Goal: Check status: Check status

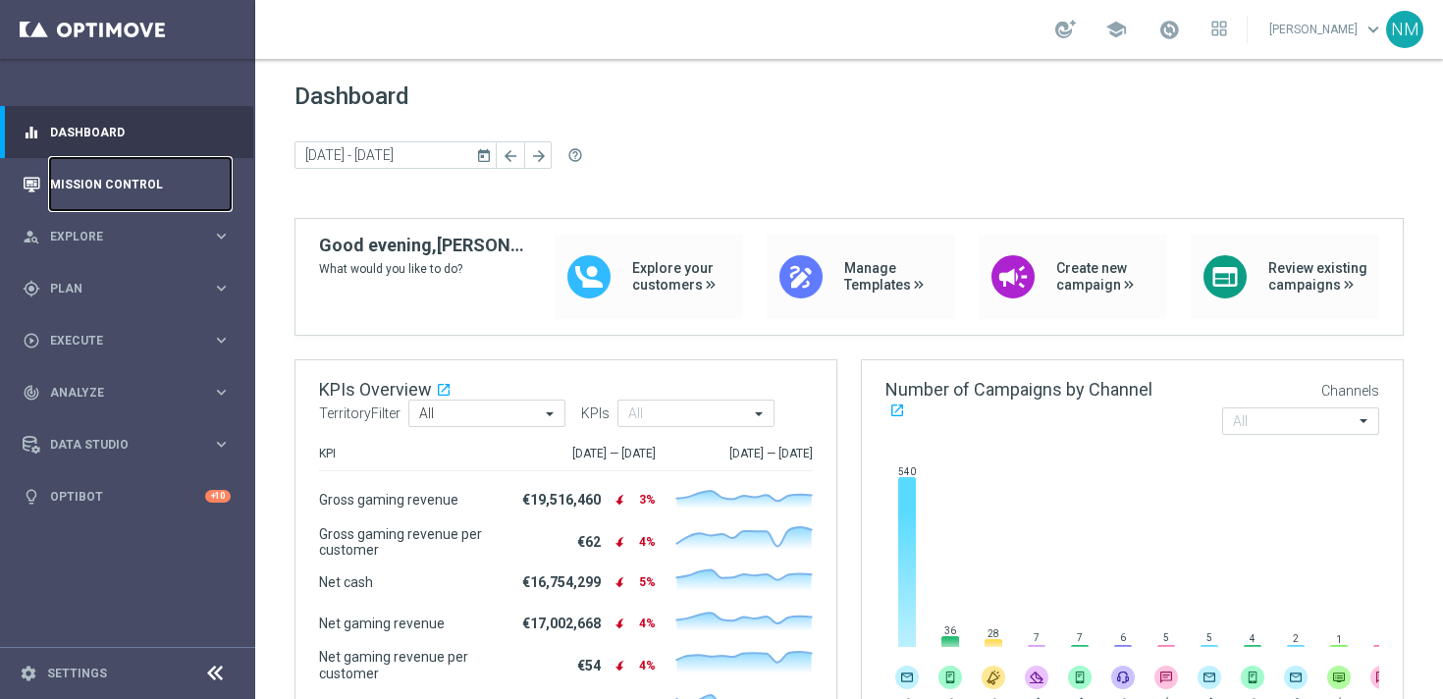
click at [109, 186] on link "Mission Control" at bounding box center [140, 184] width 181 height 52
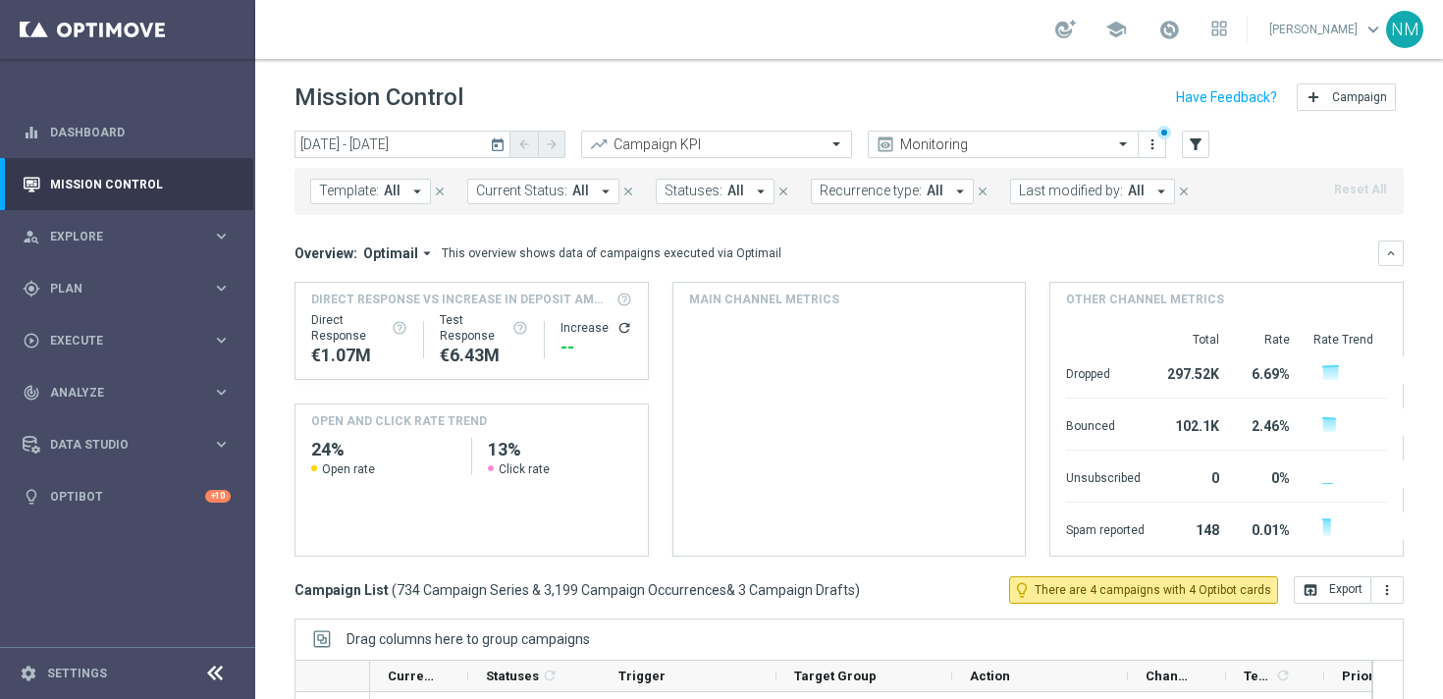
click at [421, 197] on icon "arrow_drop_down" at bounding box center [417, 192] width 18 height 18
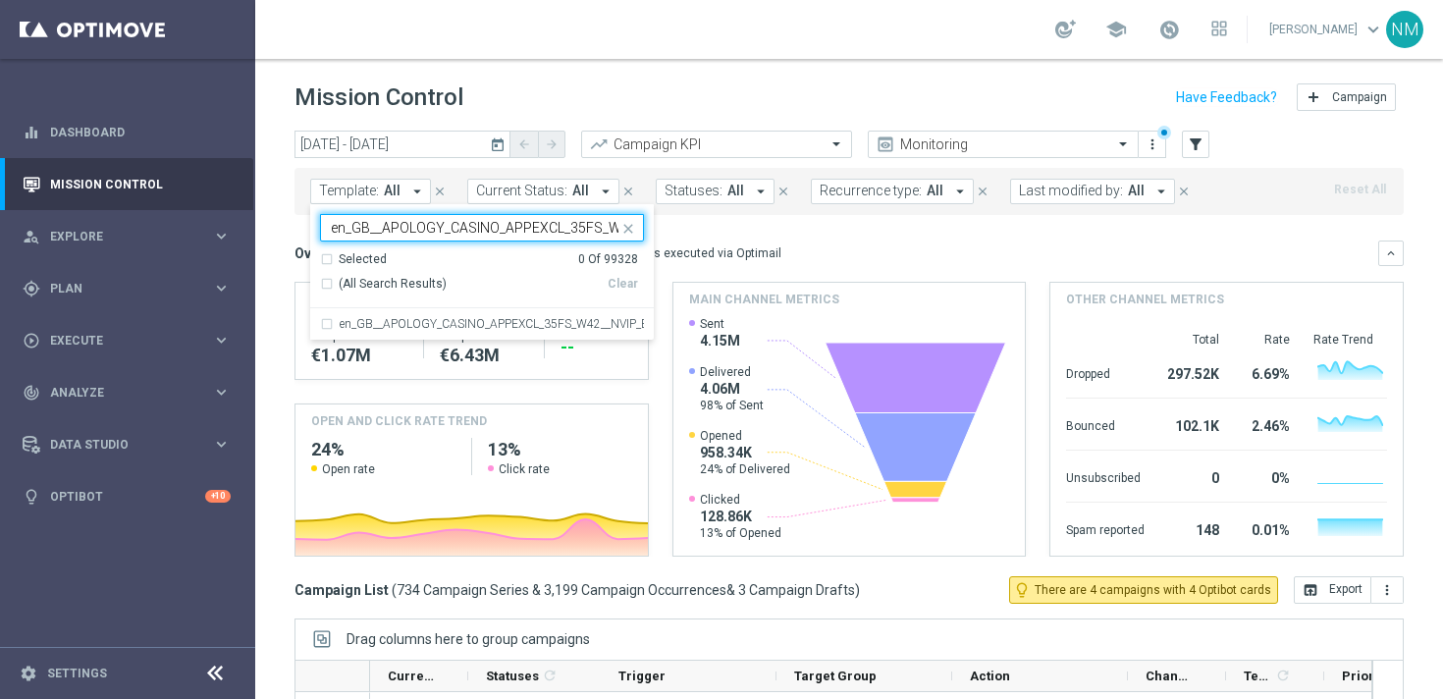
scroll to position [0, 145]
click at [408, 319] on label "en_GB__APOLOGY_CASINO_APPEXCL_35FS_W42__NVIP_EMA_SER_GM" at bounding box center [492, 324] width 304 height 12
type input "en_GB__APOLOGY_CASINO_APPEXCL_35FS_W42__NVIP_EMA_SER_GM"
click at [838, 234] on mini-dashboard "Overview: Optimail arrow_drop_down This overview shows data of campaigns execut…" at bounding box center [848, 395] width 1109 height 361
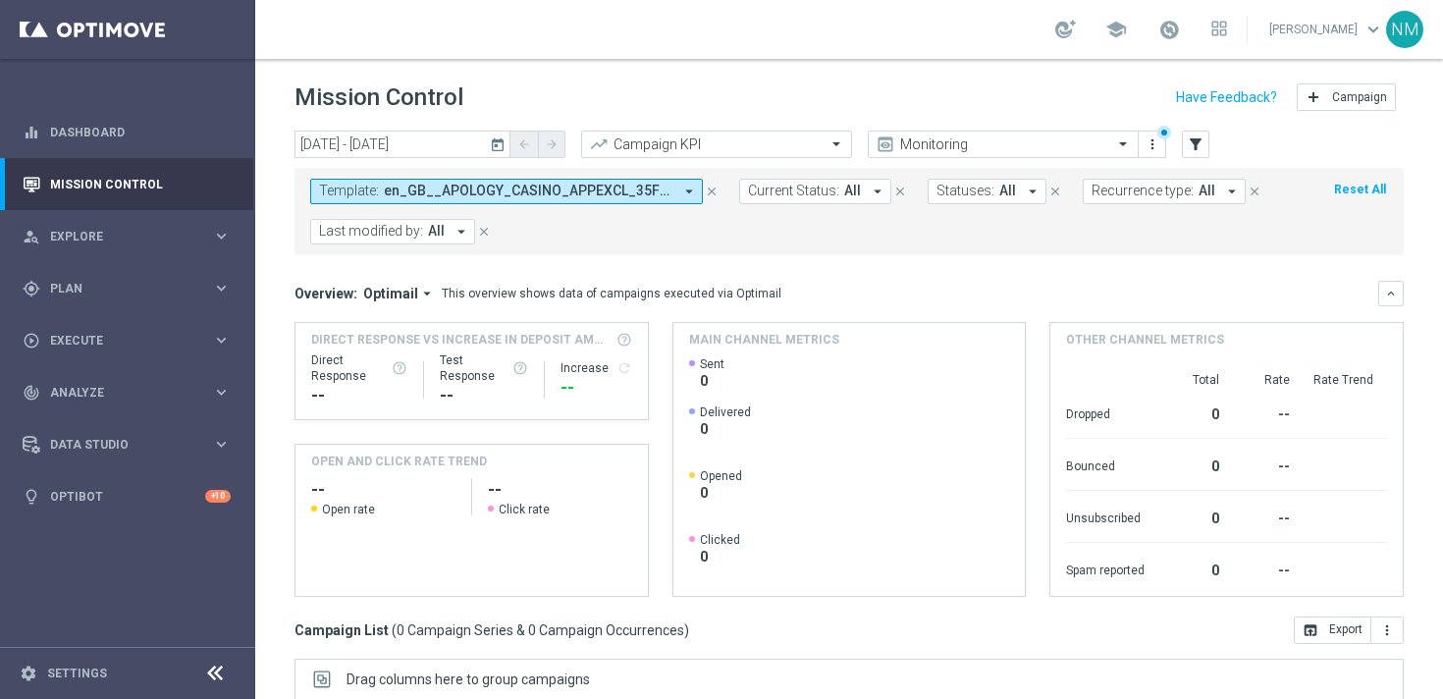
click at [499, 141] on icon "today" at bounding box center [499, 144] width 18 height 18
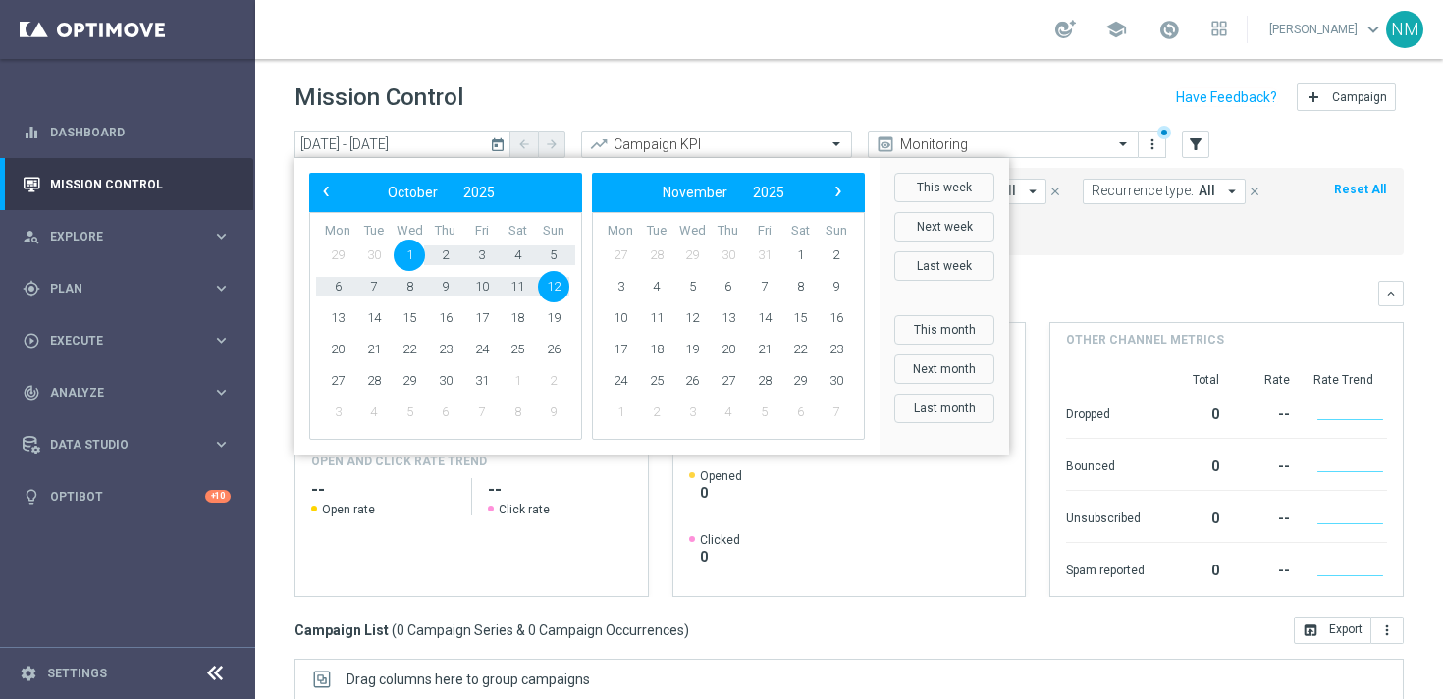
click at [415, 255] on span "1" at bounding box center [409, 255] width 31 height 31
click at [544, 323] on span "19" at bounding box center [553, 317] width 31 height 31
type input "[DATE] - [DATE]"
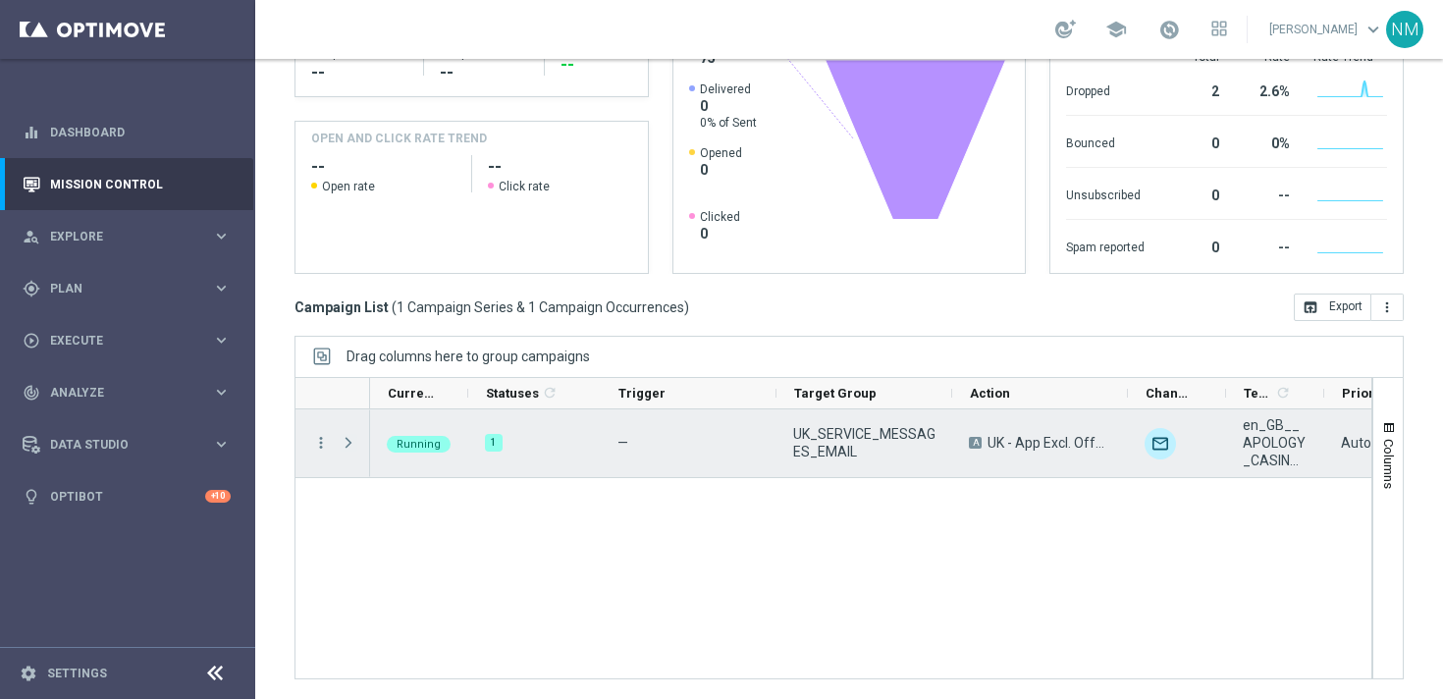
click at [353, 442] on span "Press SPACE to select this row." at bounding box center [349, 443] width 18 height 16
